Goal: Navigation & Orientation: Find specific page/section

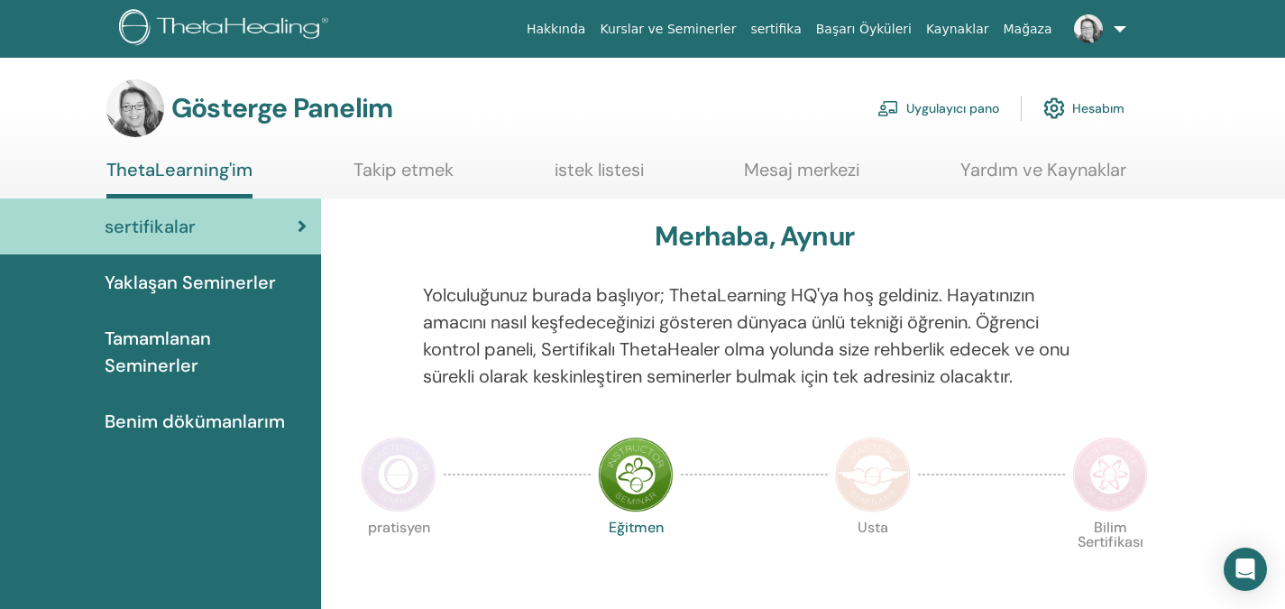
click at [1087, 29] on img at bounding box center [1088, 28] width 29 height 29
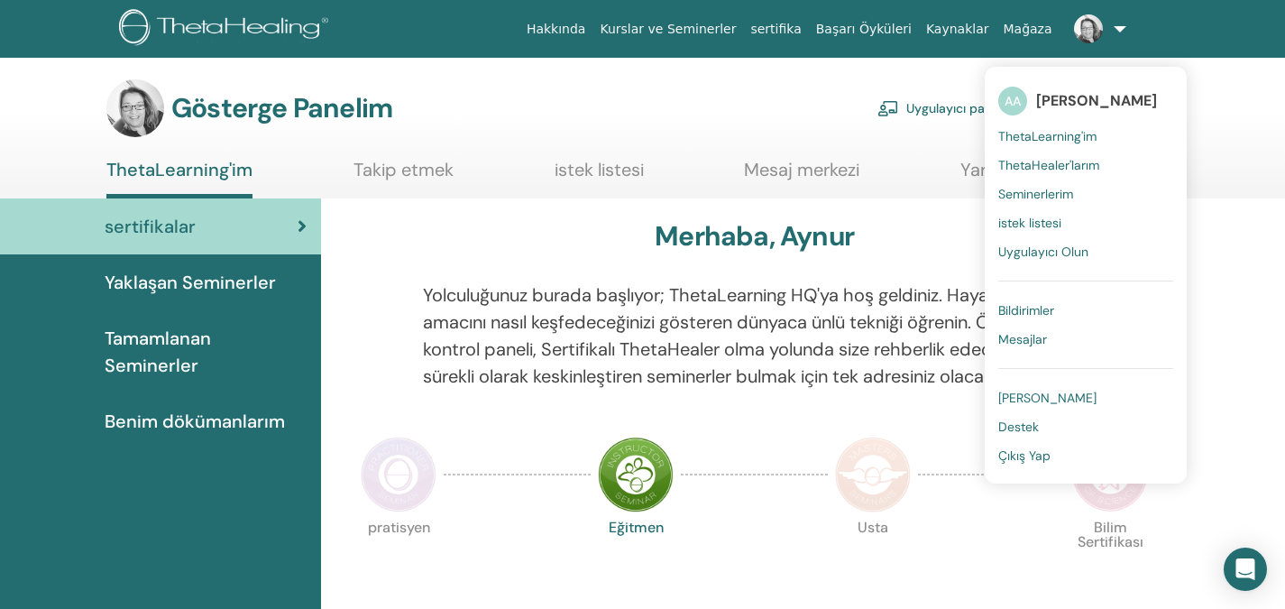
click at [1049, 164] on font "ThetaHealer'larım" at bounding box center [1048, 165] width 101 height 16
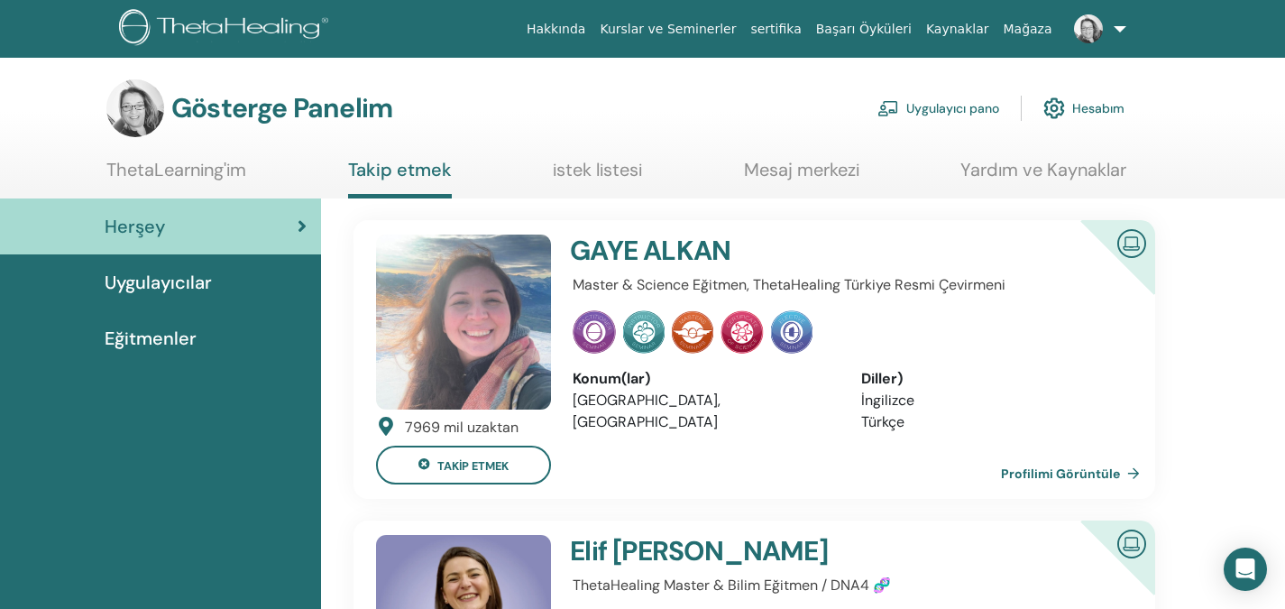
click at [653, 255] on font "ALKAN" at bounding box center [686, 250] width 87 height 35
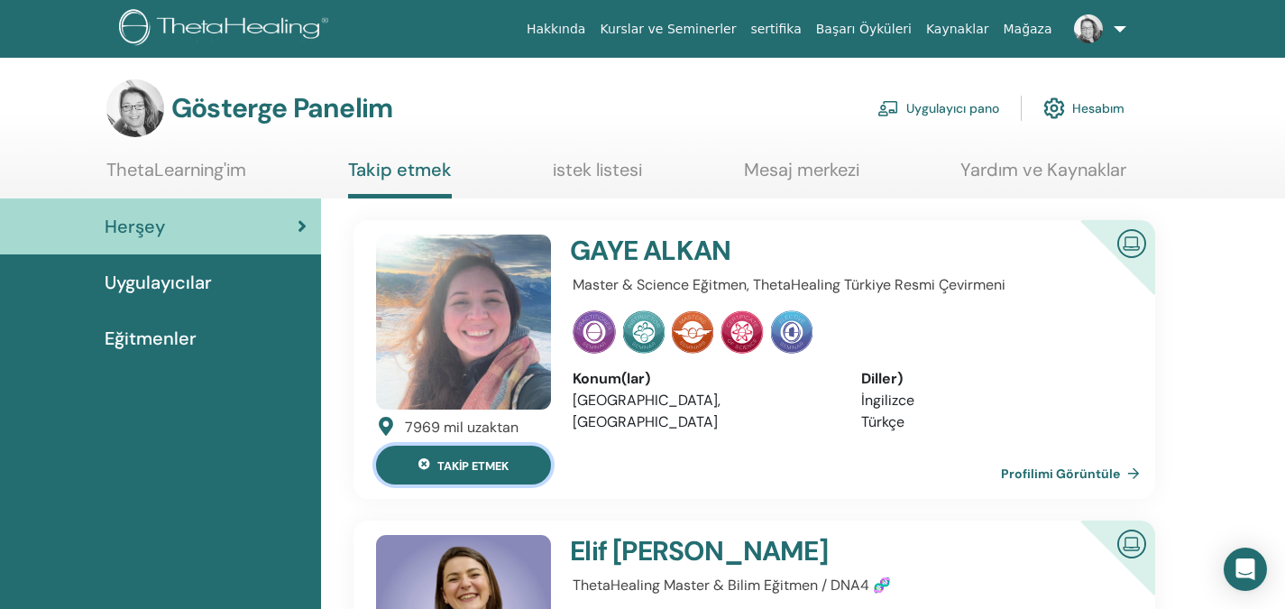
click at [499, 467] on font "takip etmek" at bounding box center [472, 465] width 71 height 15
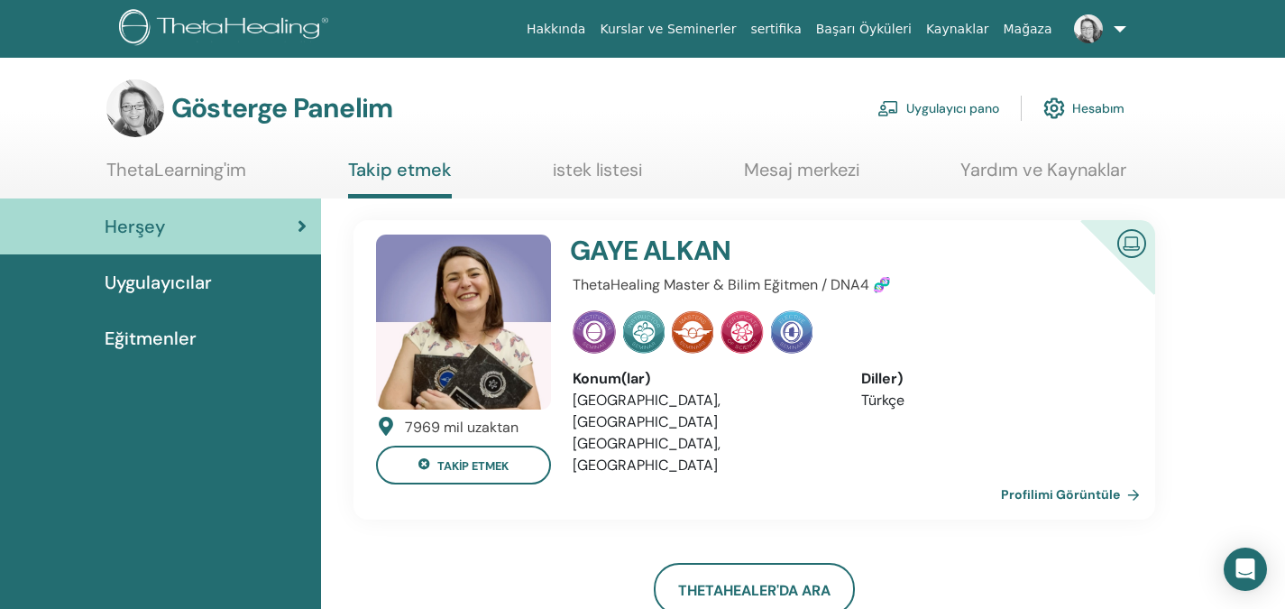
click at [1104, 35] on link at bounding box center [1096, 29] width 74 height 58
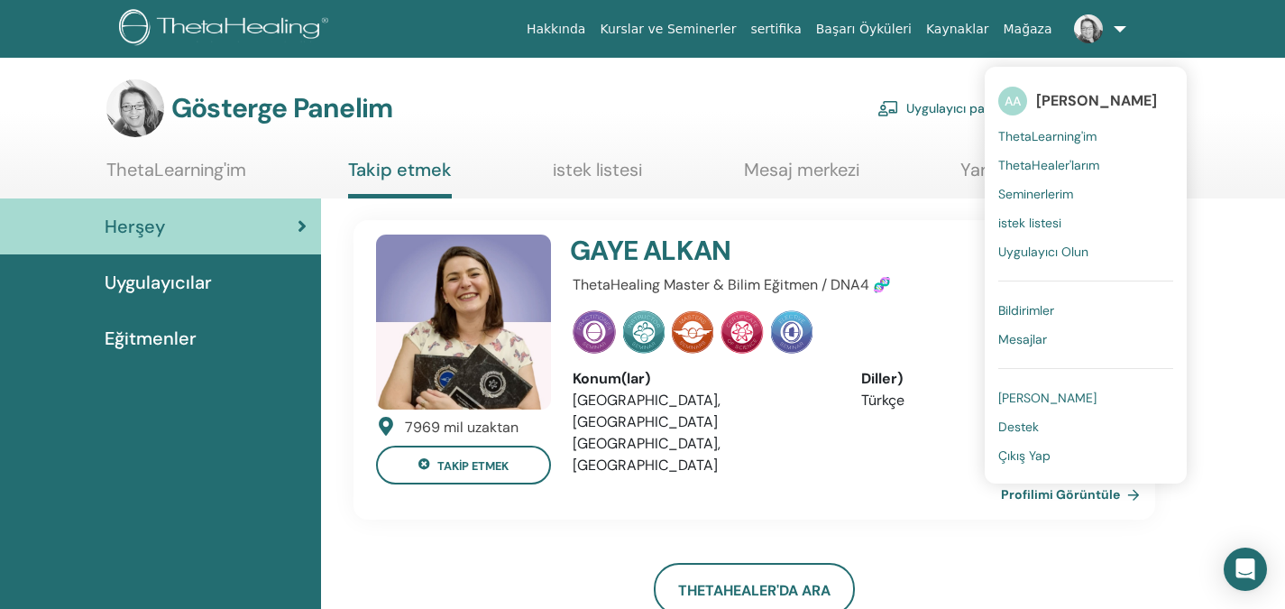
click at [1053, 397] on font "[PERSON_NAME]" at bounding box center [1047, 397] width 98 height 16
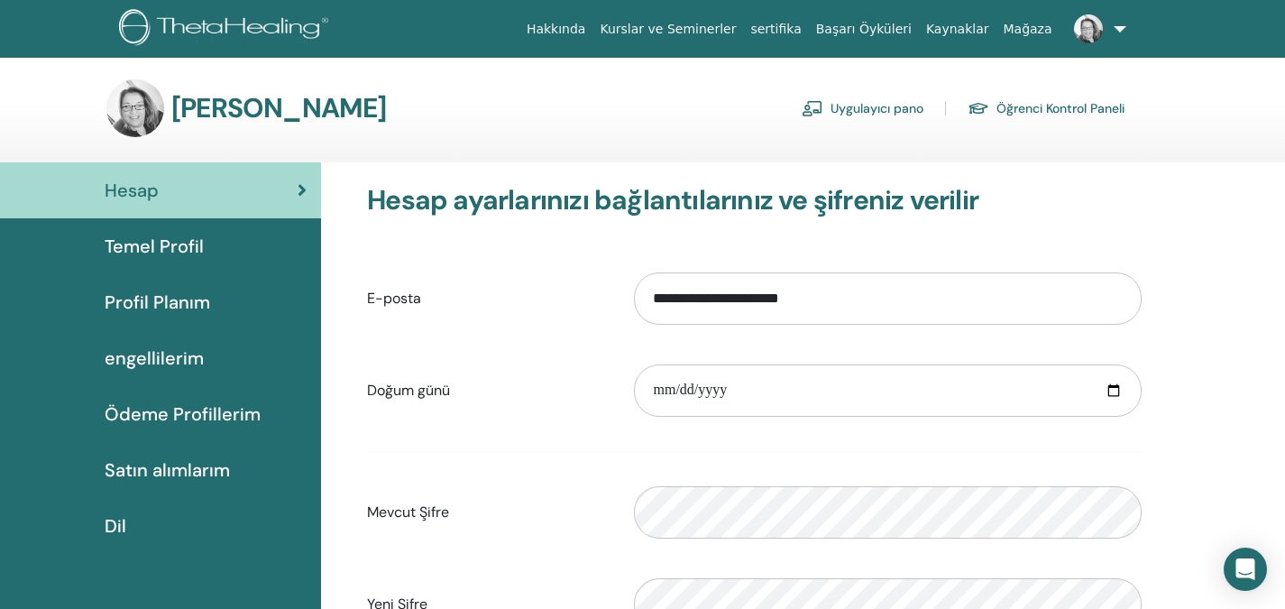
click at [166, 245] on font "Temel Profil" at bounding box center [154, 245] width 99 height 23
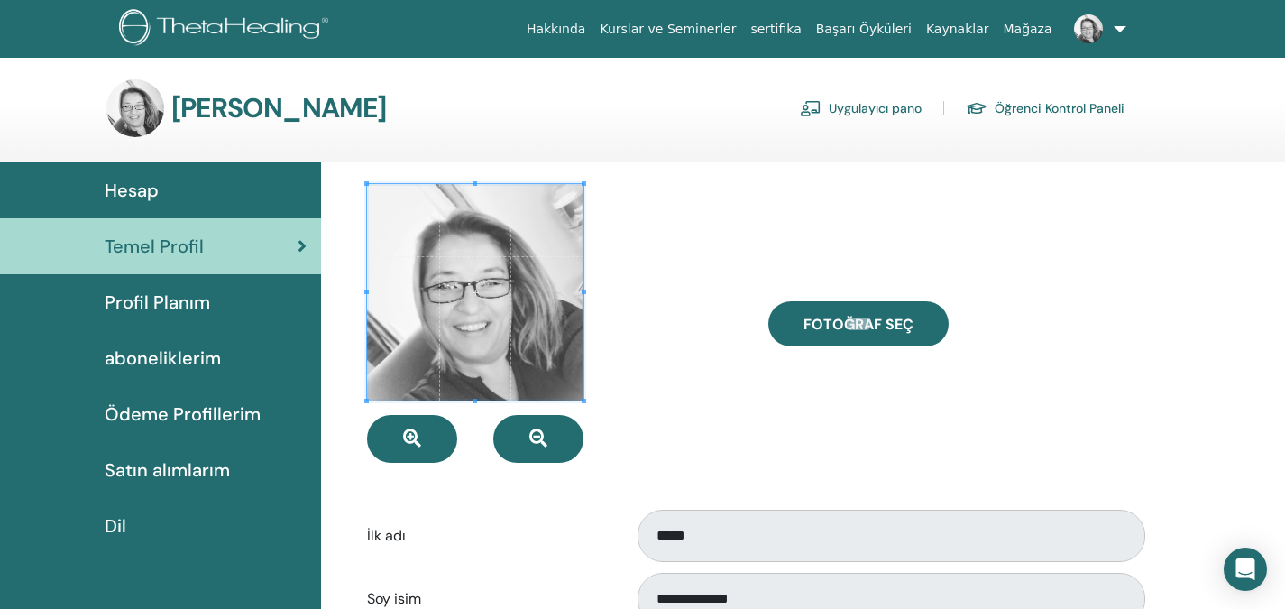
click at [164, 307] on span "Profil Planım" at bounding box center [157, 302] width 105 height 27
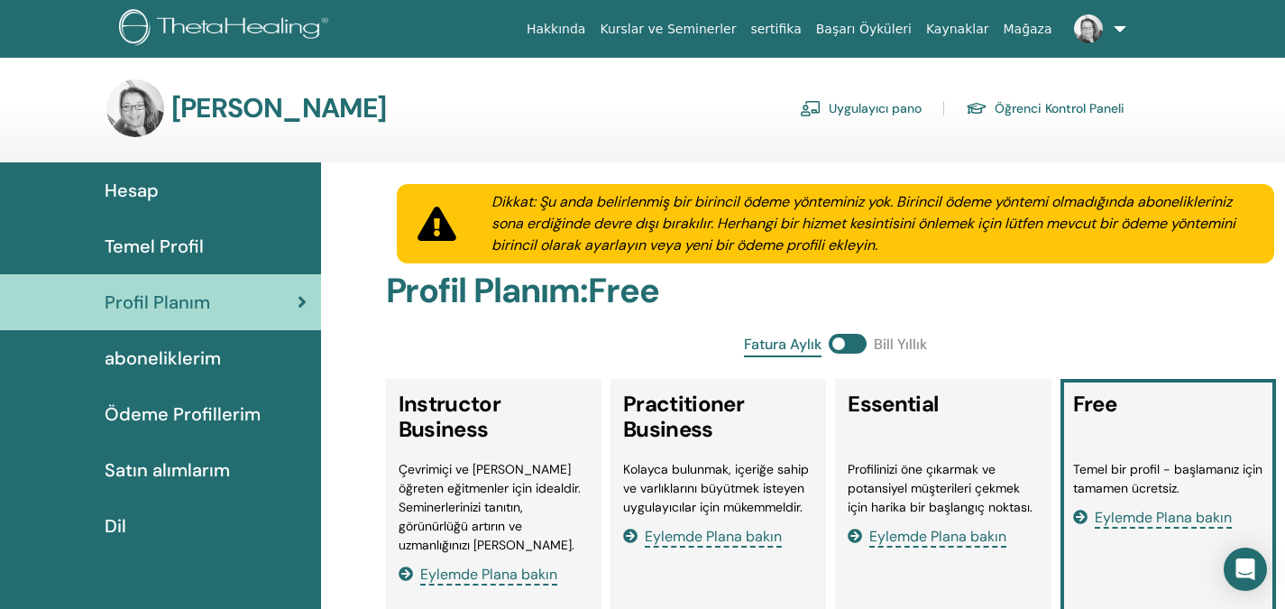
click at [1106, 38] on link at bounding box center [1096, 29] width 74 height 58
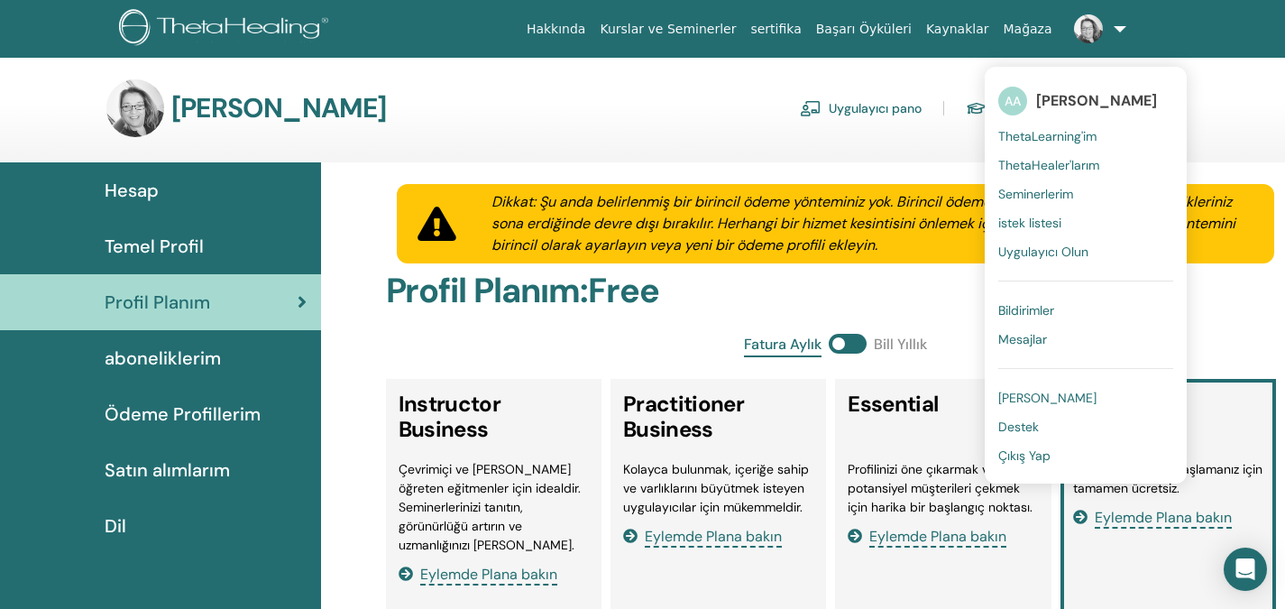
click at [1019, 222] on span "istek listesi" at bounding box center [1029, 223] width 63 height 16
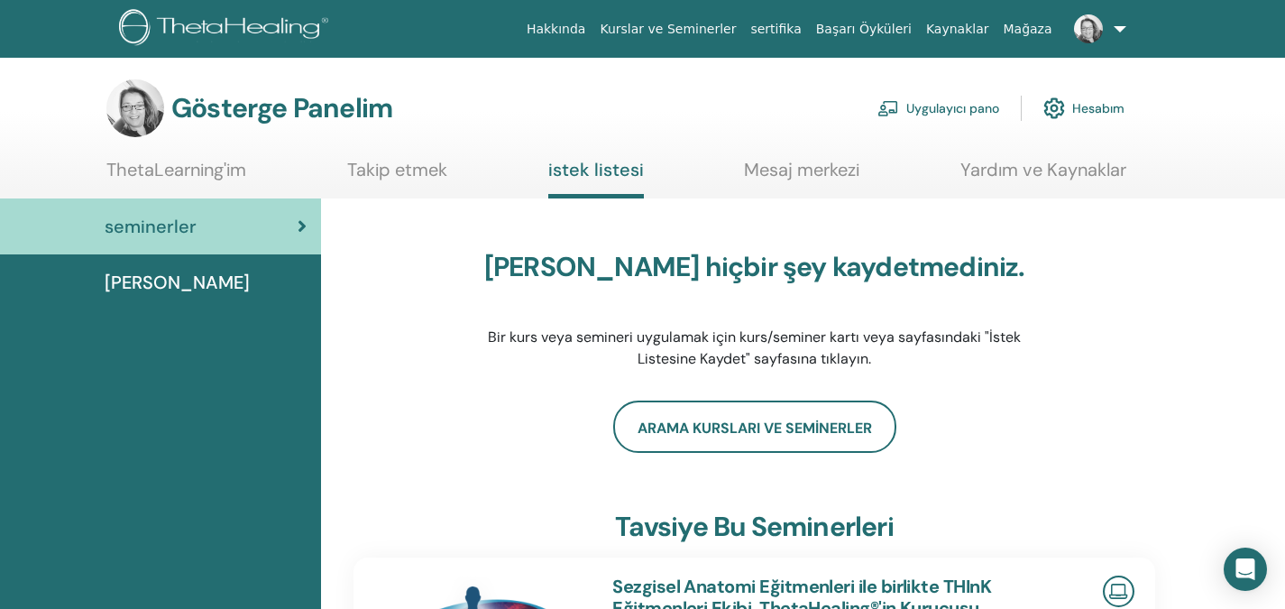
click at [383, 170] on font "Takip etmek" at bounding box center [397, 169] width 100 height 23
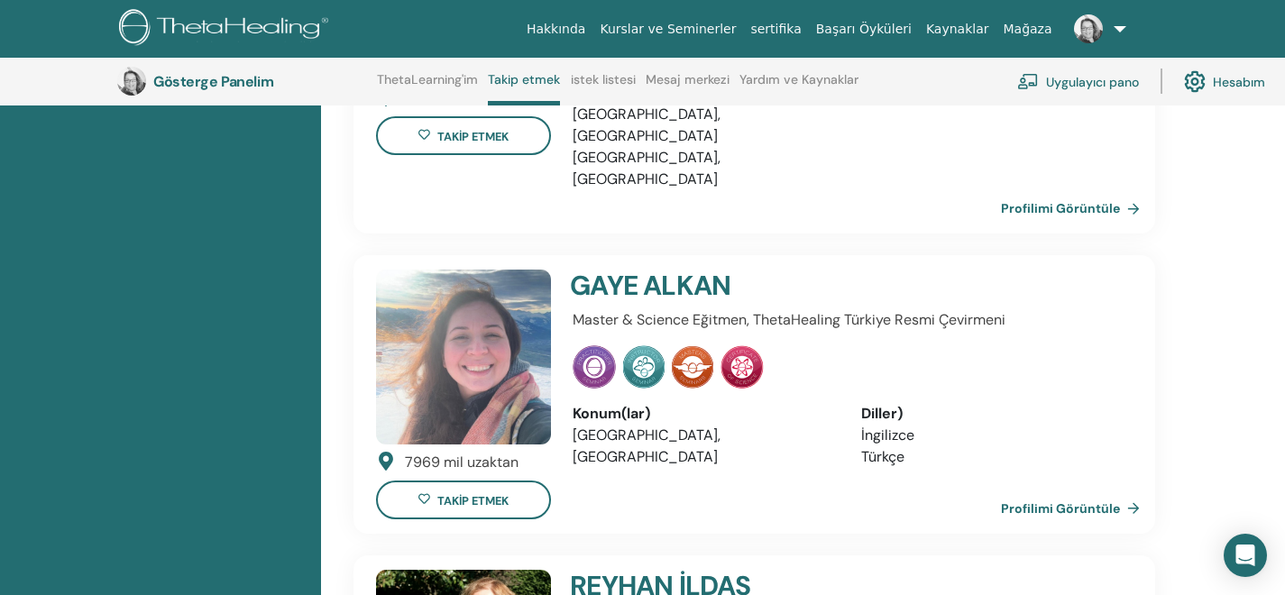
scroll to position [885, 0]
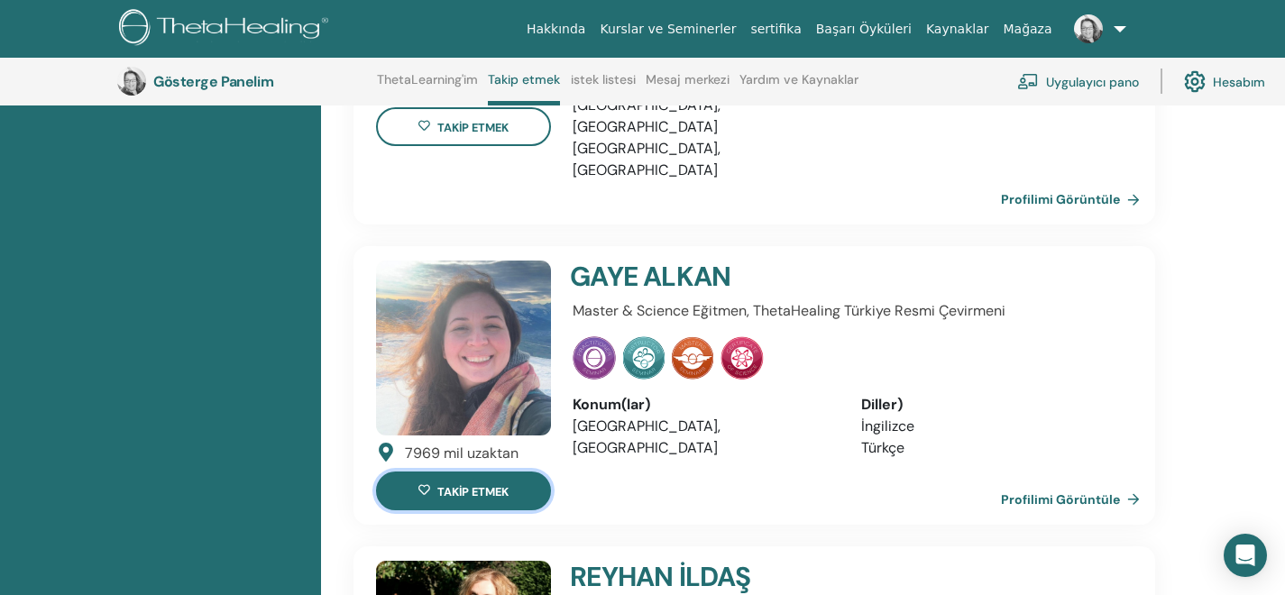
click at [450, 484] on font "takip etmek" at bounding box center [472, 491] width 71 height 15
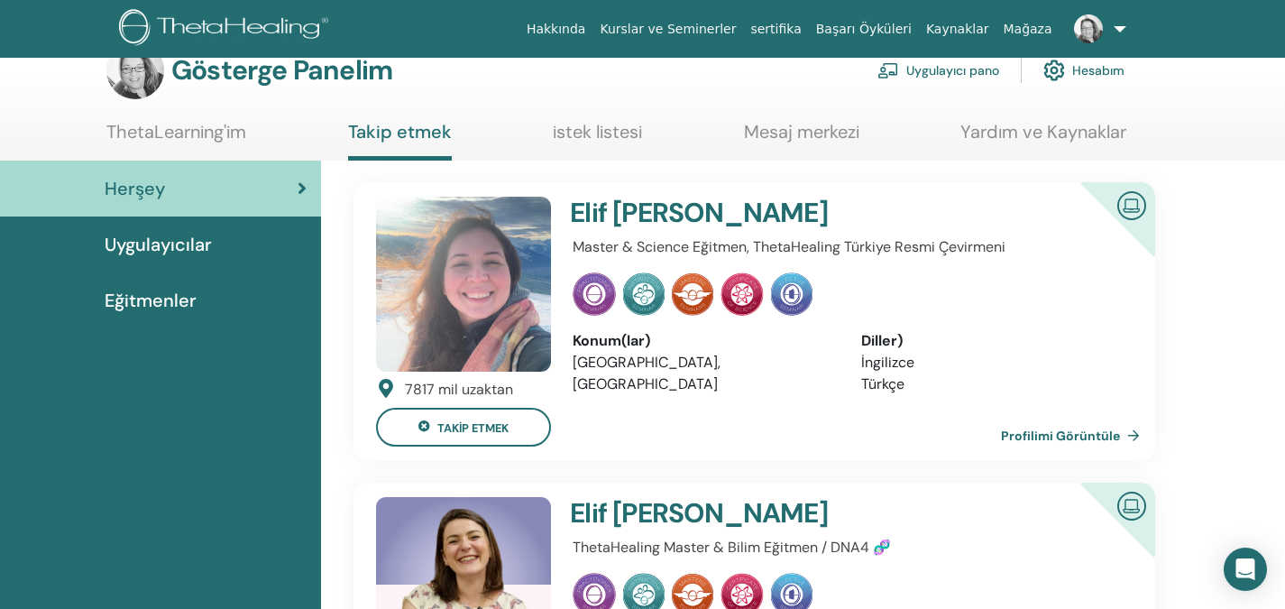
scroll to position [31, 0]
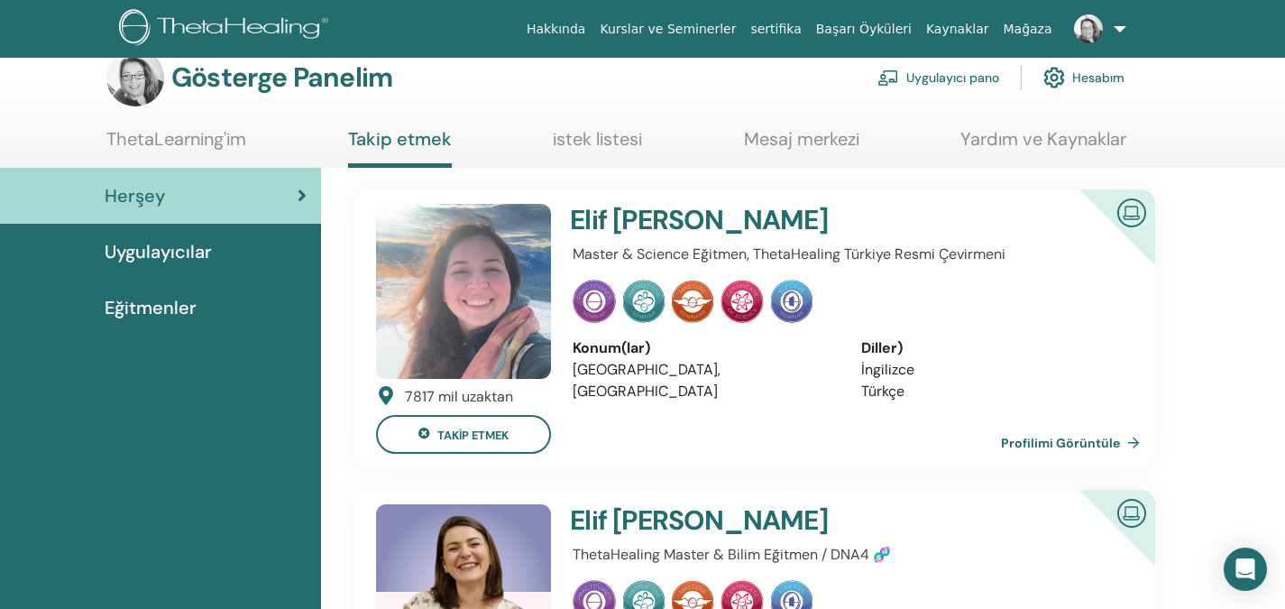
click at [1075, 444] on font "Profilimi Görüntüle" at bounding box center [1060, 443] width 119 height 16
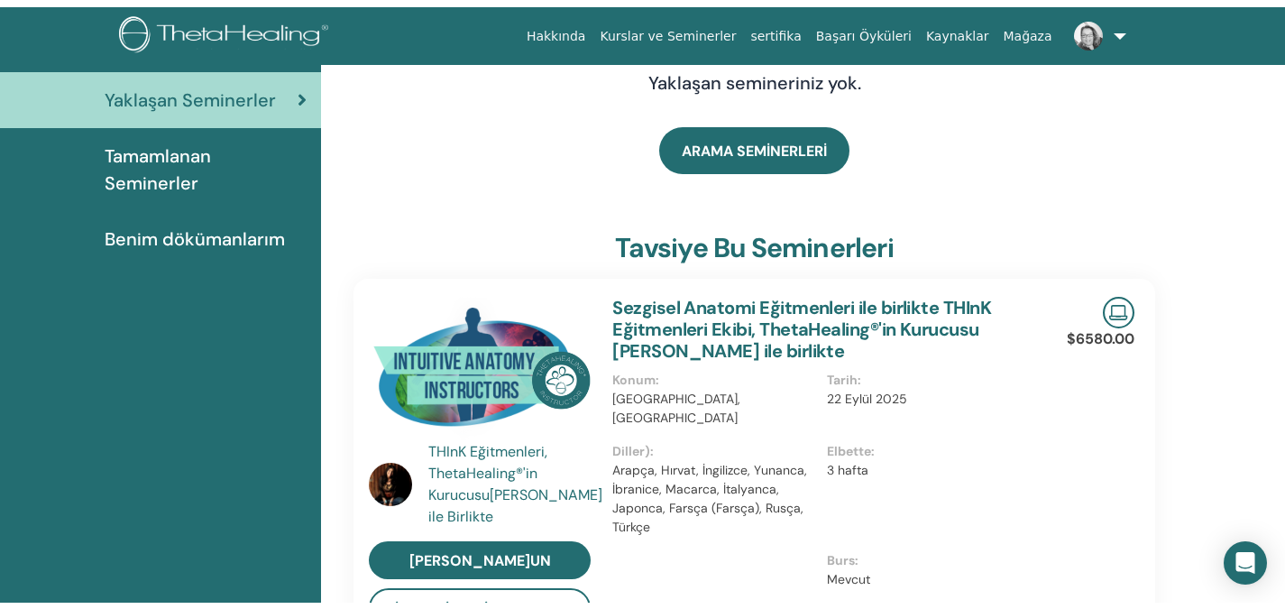
scroll to position [32, 0]
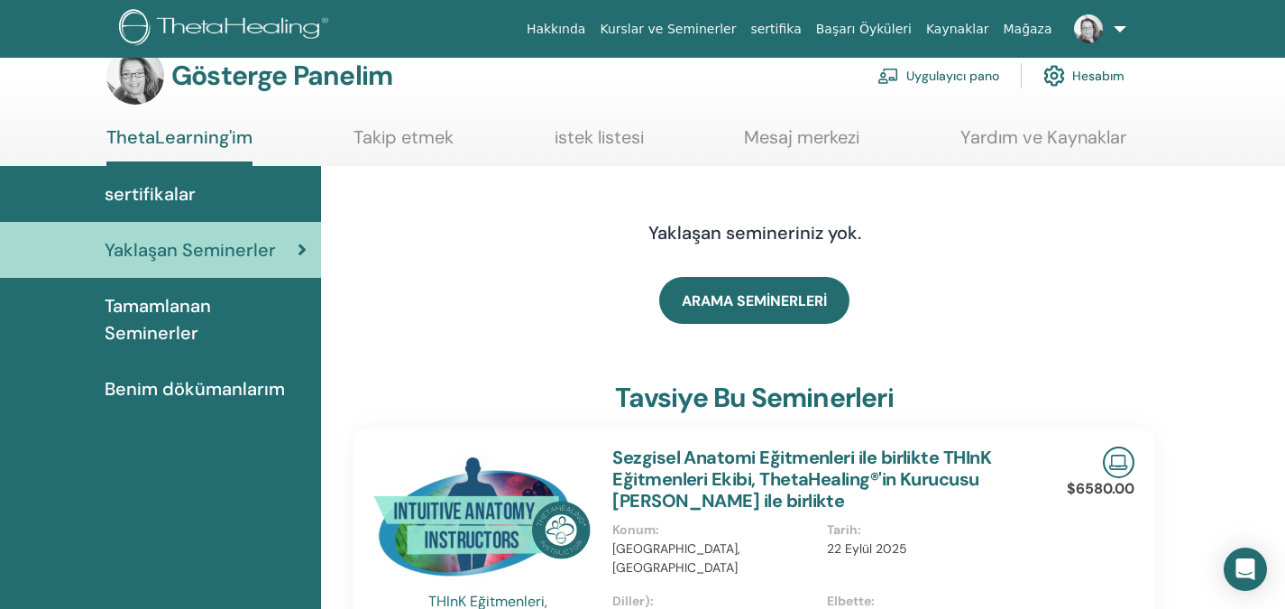
click at [163, 191] on font "sertifikalar" at bounding box center [150, 193] width 91 height 23
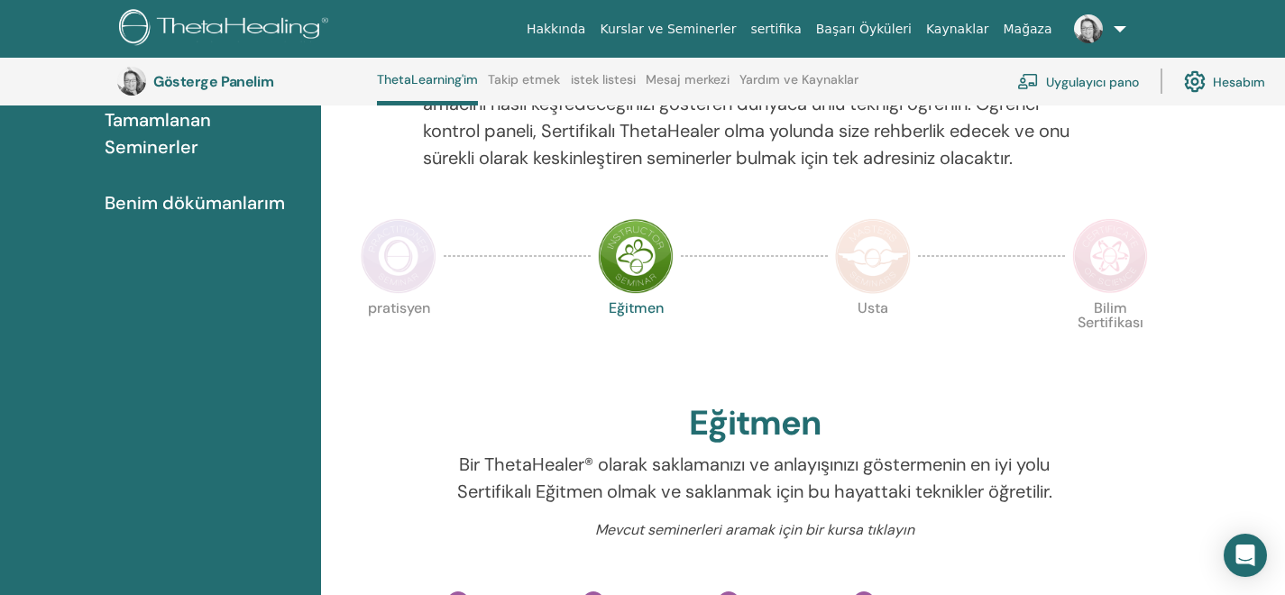
scroll to position [270, 0]
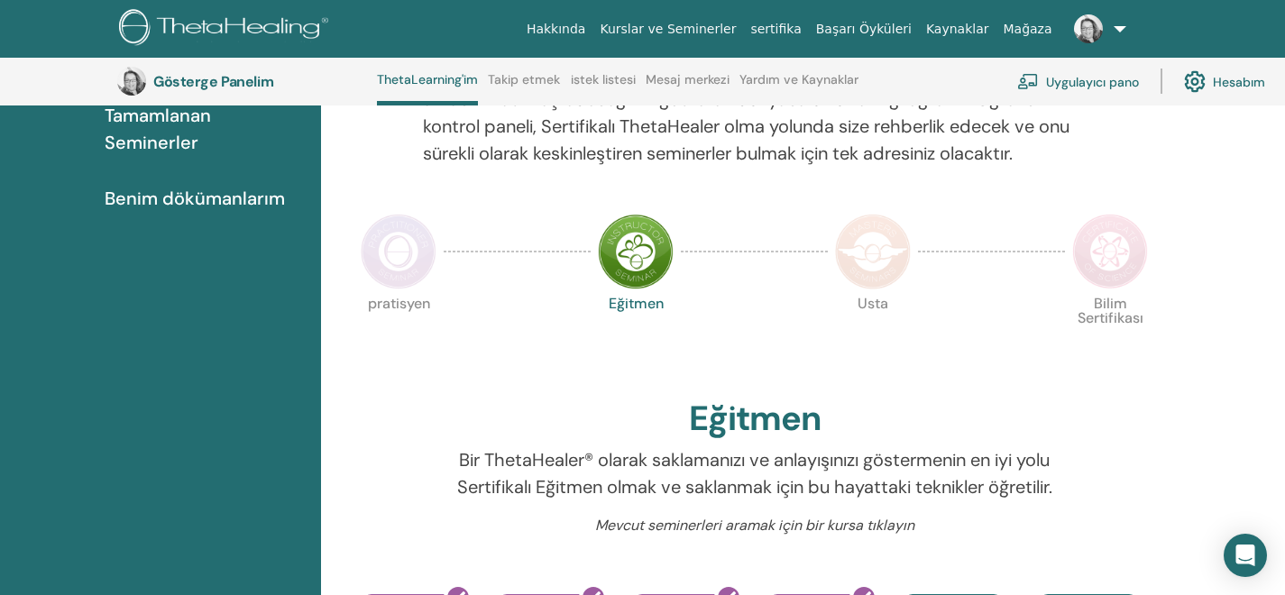
click at [383, 264] on img at bounding box center [399, 252] width 76 height 76
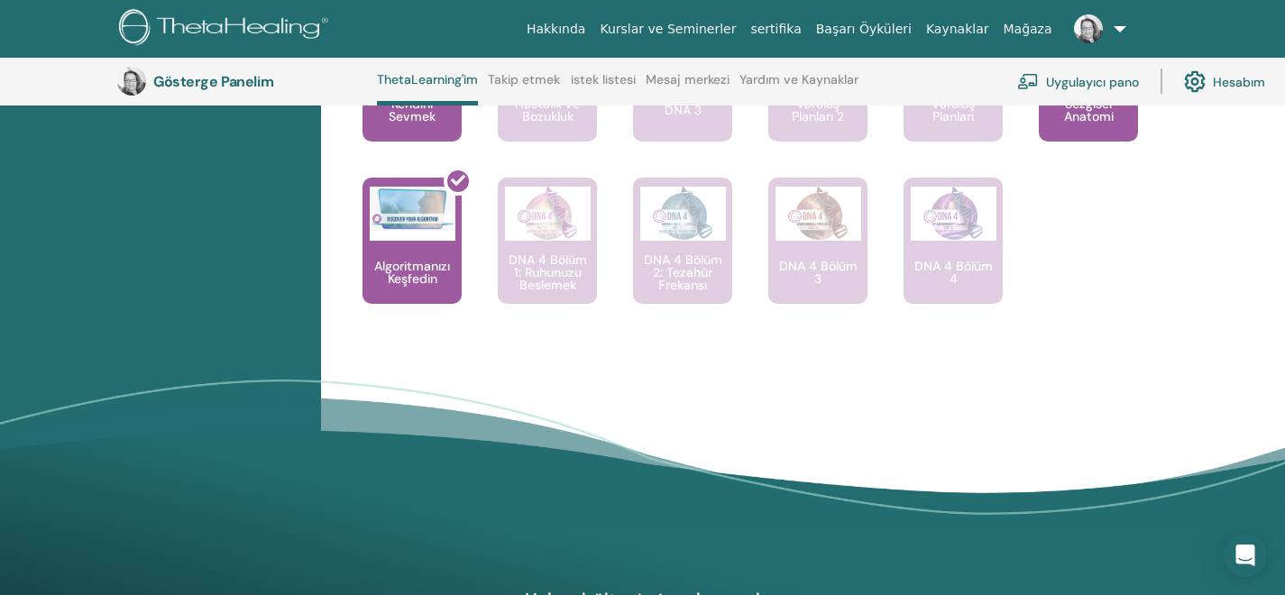
scroll to position [1466, 0]
